Goal: Transaction & Acquisition: Book appointment/travel/reservation

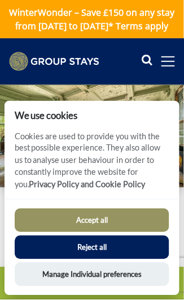
click at [115, 221] on button "Accept all" at bounding box center [92, 221] width 155 height 24
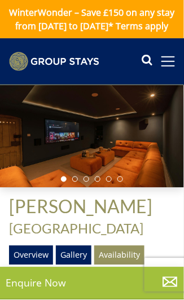
click at [128, 188] on div at bounding box center [92, 136] width 184 height 103
click at [120, 182] on li at bounding box center [120, 179] width 6 height 6
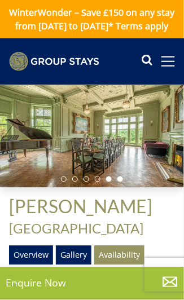
click at [109, 182] on li at bounding box center [109, 179] width 6 height 6
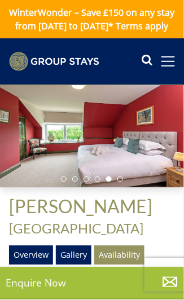
click at [106, 182] on li at bounding box center [109, 179] width 6 height 6
click at [97, 182] on li at bounding box center [98, 179] width 6 height 6
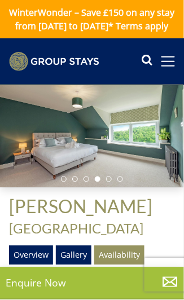
click at [96, 182] on li at bounding box center [98, 179] width 6 height 6
click at [87, 182] on li at bounding box center [86, 179] width 6 height 6
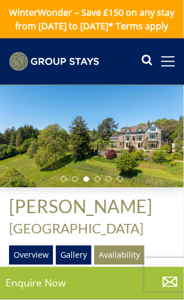
click at [130, 158] on div at bounding box center [92, 136] width 184 height 103
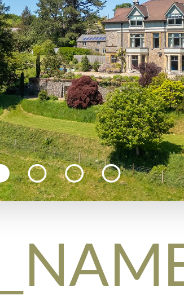
scroll to position [1, 0]
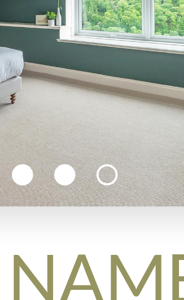
click at [111, 181] on li at bounding box center [109, 179] width 6 height 6
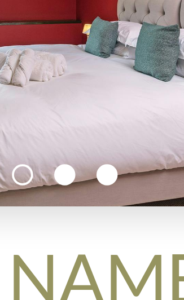
click at [121, 181] on li at bounding box center [120, 179] width 6 height 6
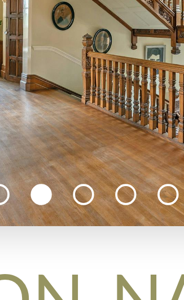
click at [88, 181] on ul at bounding box center [92, 179] width 62 height 6
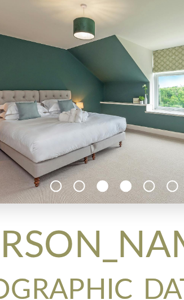
click at [88, 181] on li at bounding box center [86, 179] width 6 height 6
click at [77, 181] on li at bounding box center [75, 179] width 6 height 6
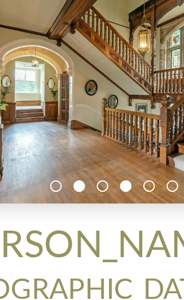
click at [99, 181] on li at bounding box center [98, 179] width 6 height 6
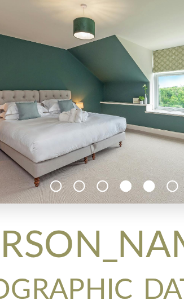
click at [110, 181] on li at bounding box center [109, 179] width 6 height 6
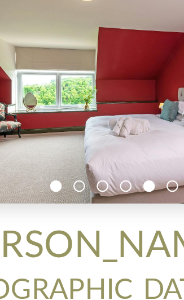
click at [65, 181] on li at bounding box center [64, 179] width 6 height 6
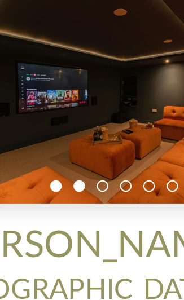
click at [78, 181] on li at bounding box center [75, 179] width 6 height 6
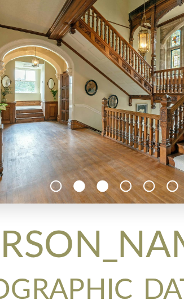
click at [88, 181] on li at bounding box center [86, 179] width 6 height 6
